Goal: Navigation & Orientation: Find specific page/section

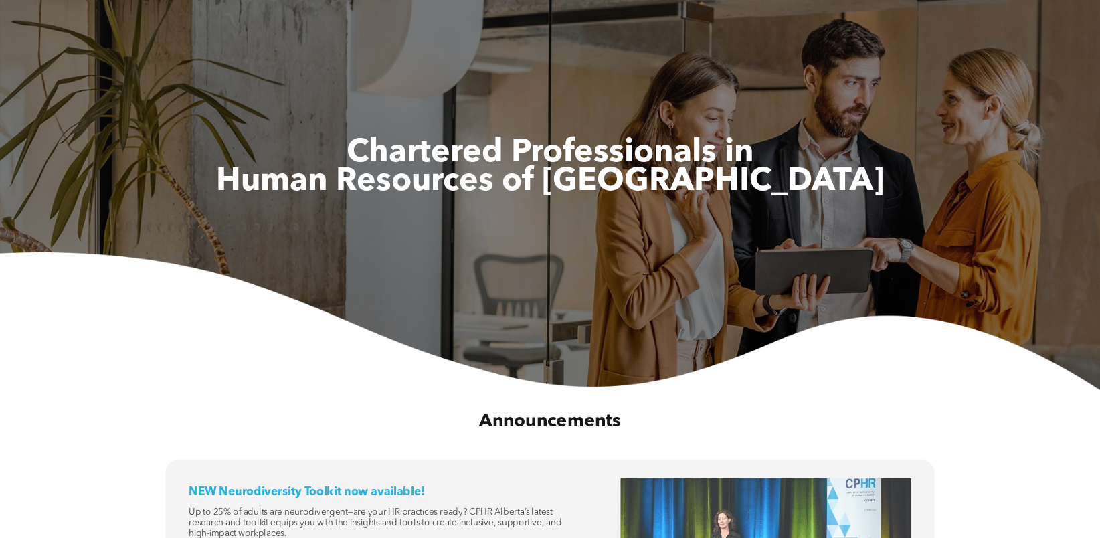
scroll to position [67, 0]
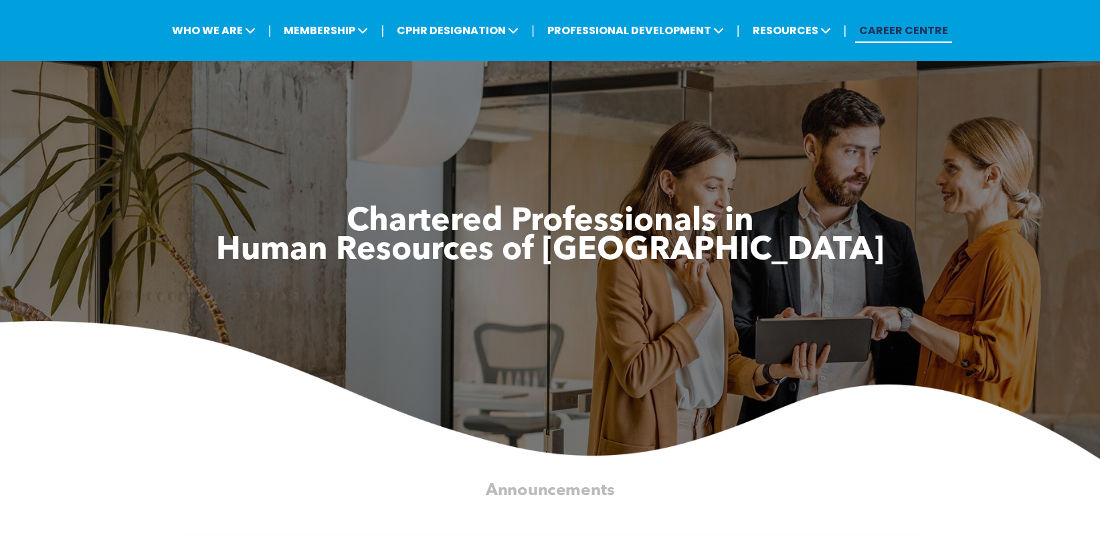
click at [897, 32] on link "CAREER CENTRE" at bounding box center [903, 30] width 97 height 25
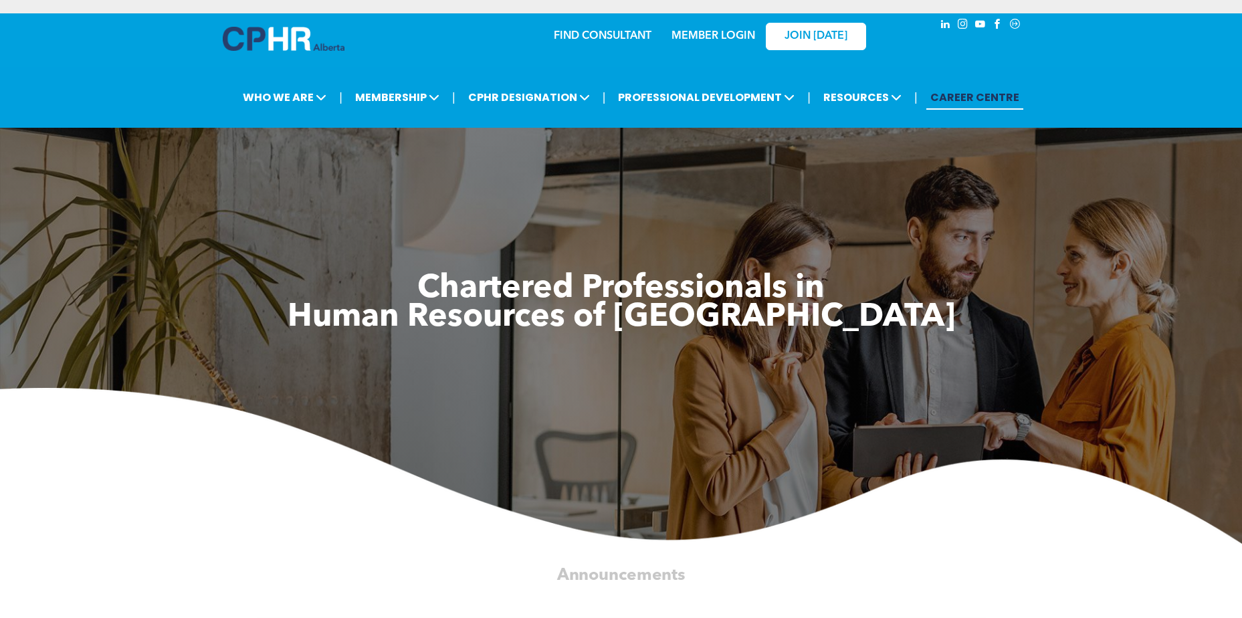
click at [716, 32] on link "MEMBER LOGIN" at bounding box center [713, 36] width 84 height 11
